Goal: Task Accomplishment & Management: Manage account settings

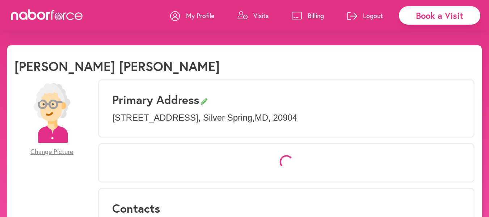
select select "*"
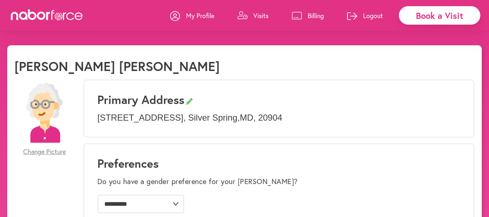
click at [374, 16] on p "Logout" at bounding box center [373, 15] width 20 height 9
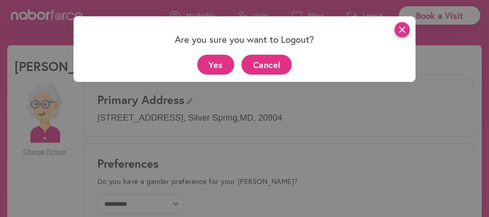
click at [410, 27] on icon "close" at bounding box center [402, 29] width 15 height 15
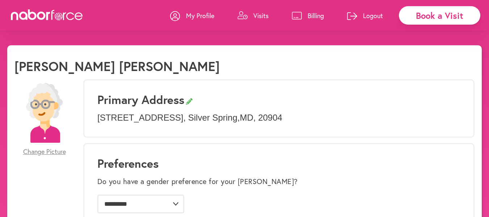
click at [316, 12] on p "Billing" at bounding box center [316, 15] width 16 height 9
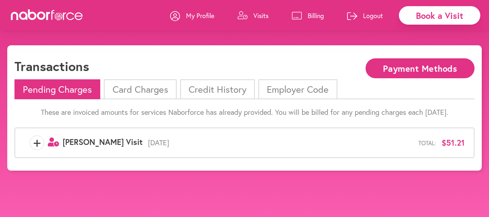
click at [36, 143] on span "+" at bounding box center [37, 142] width 14 height 14
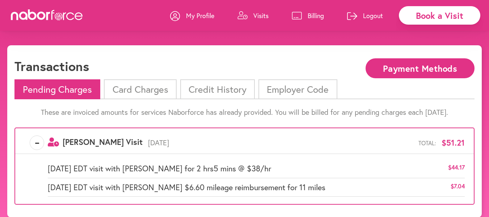
click at [140, 86] on li "Card Charges" at bounding box center [140, 89] width 72 height 20
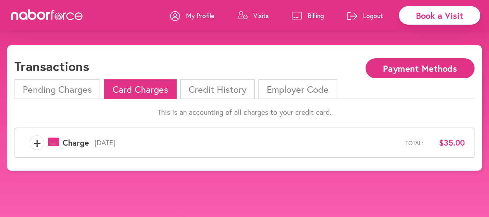
click at [34, 144] on span "+" at bounding box center [37, 142] width 14 height 14
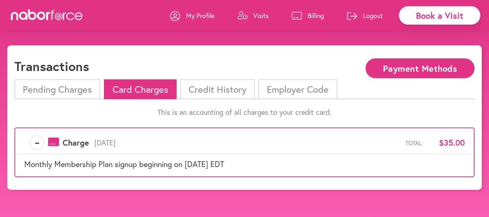
click at [72, 90] on li "Pending Charges" at bounding box center [57, 89] width 86 height 20
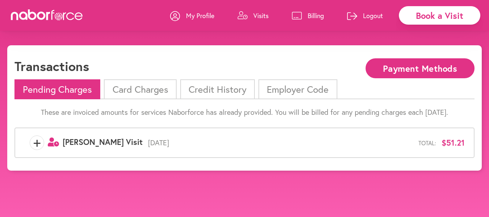
click at [34, 144] on span "+" at bounding box center [37, 142] width 14 height 14
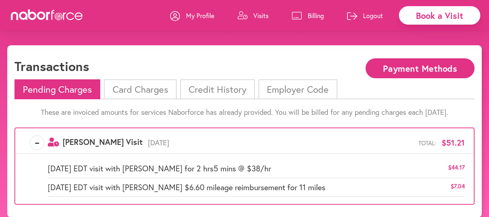
click at [374, 15] on p "Logout" at bounding box center [373, 15] width 20 height 9
